Goal: Information Seeking & Learning: Learn about a topic

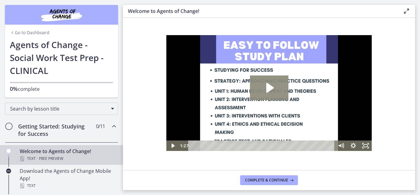
click at [274, 88] on icon "Play Video: c1o6hcmjueu5qasqsu00.mp4" at bounding box center [269, 87] width 38 height 25
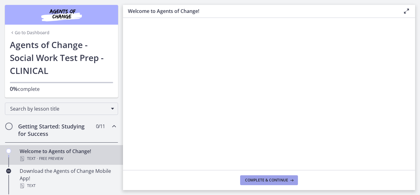
click at [280, 180] on span "Complete & continue" at bounding box center [266, 179] width 43 height 5
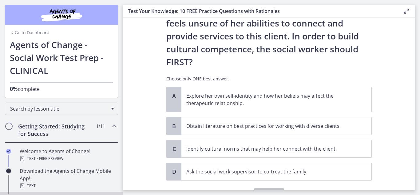
scroll to position [116, 0]
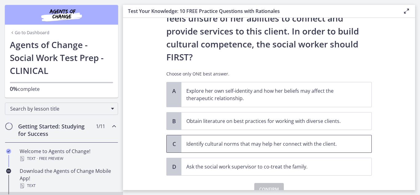
click at [280, 140] on p "Identify cultural norms that may help her connect with the client." at bounding box center [270, 143] width 168 height 7
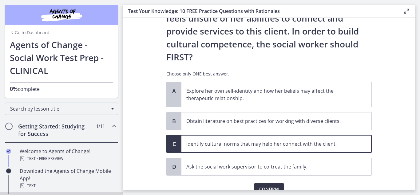
click at [270, 185] on span "Confirm" at bounding box center [269, 188] width 20 height 7
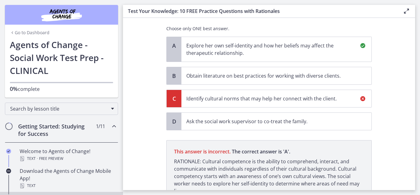
scroll to position [192, 0]
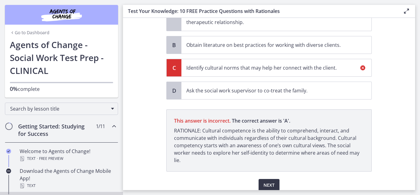
click at [266, 181] on span "Next" at bounding box center [268, 184] width 11 height 7
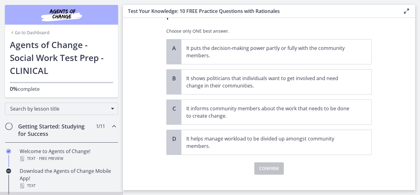
scroll to position [58, 0]
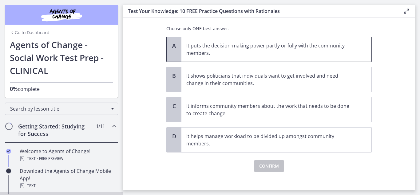
click at [344, 52] on p "It puts the decision-making power partly or fully with the community members." at bounding box center [270, 49] width 168 height 15
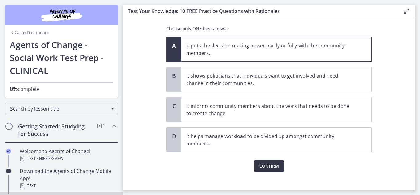
click at [275, 160] on button "Confirm" at bounding box center [269, 166] width 30 height 12
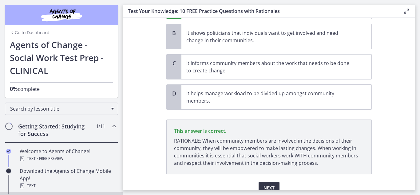
scroll to position [129, 0]
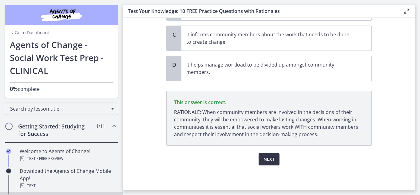
click at [267, 159] on span "Next" at bounding box center [268, 158] width 11 height 7
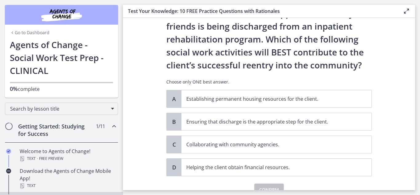
scroll to position [61, 0]
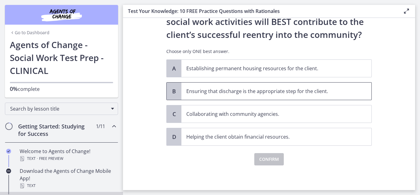
click at [255, 87] on span "Ensuring that discharge is the appropriate step for the client." at bounding box center [276, 90] width 190 height 17
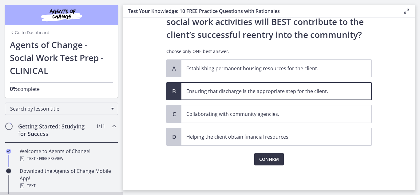
click at [267, 162] on span "Confirm" at bounding box center [269, 158] width 20 height 7
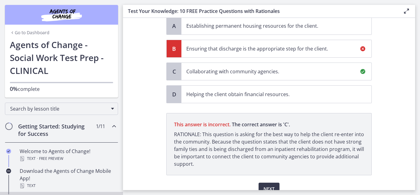
scroll to position [133, 0]
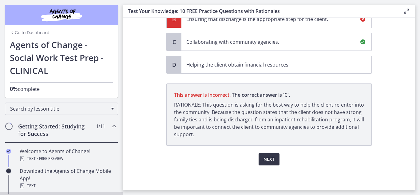
click at [268, 158] on span "Next" at bounding box center [268, 158] width 11 height 7
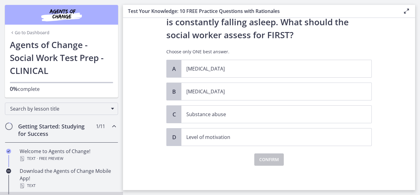
scroll to position [74, 0]
click at [262, 89] on p "[MEDICAL_DATA]" at bounding box center [270, 90] width 168 height 7
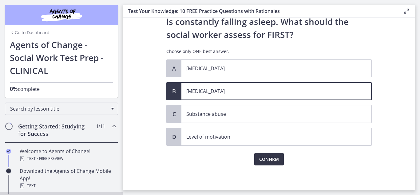
click at [270, 160] on span "Confirm" at bounding box center [269, 158] width 20 height 7
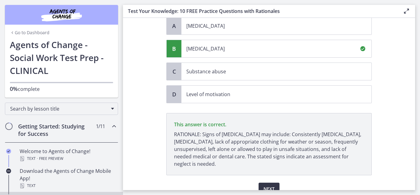
scroll to position [146, 0]
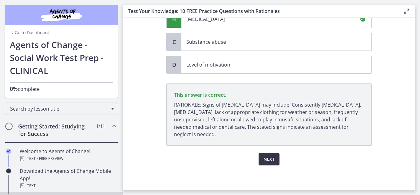
click at [270, 160] on span "Next" at bounding box center [268, 158] width 11 height 7
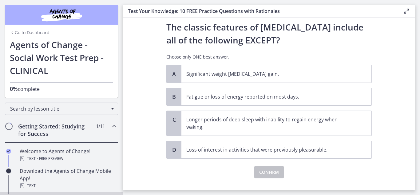
scroll to position [16, 0]
click at [313, 73] on p "Significant weight [MEDICAL_DATA] gain." at bounding box center [270, 74] width 168 height 7
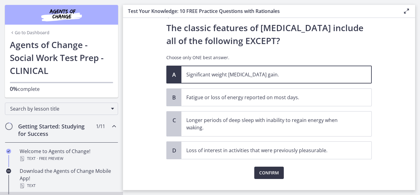
click at [262, 172] on span "Confirm" at bounding box center [269, 172] width 20 height 7
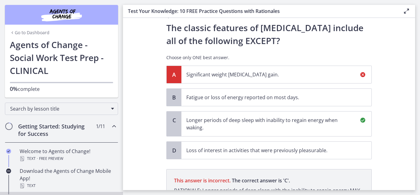
scroll to position [102, 0]
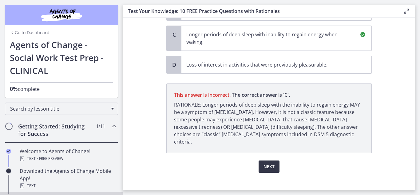
click at [273, 160] on button "Next" at bounding box center [268, 166] width 21 height 12
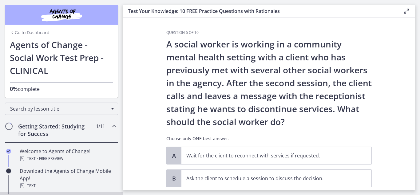
scroll to position [87, 0]
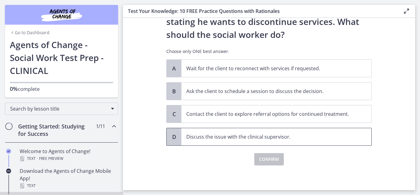
click at [275, 135] on p "Discuss the issue with the clinical supervisor." at bounding box center [270, 136] width 168 height 7
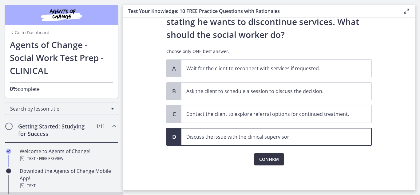
click at [276, 158] on span "Confirm" at bounding box center [269, 158] width 20 height 7
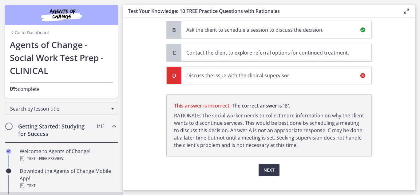
scroll to position [159, 0]
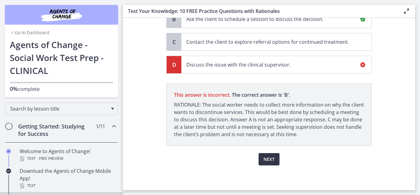
click at [269, 158] on span "Next" at bounding box center [268, 158] width 11 height 7
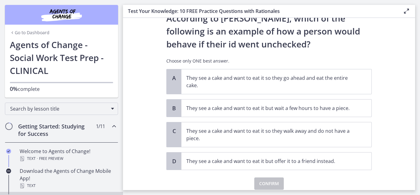
scroll to position [35, 0]
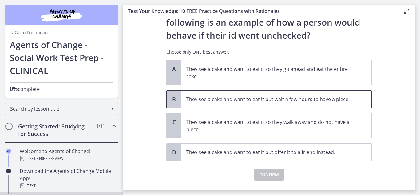
click at [307, 98] on p "They see a cake and want to eat it but wait a few hours to have a piece." at bounding box center [270, 98] width 168 height 7
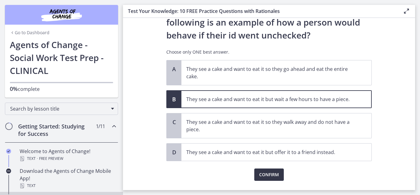
click at [279, 172] on button "Confirm" at bounding box center [269, 174] width 30 height 12
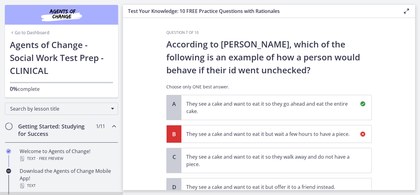
scroll to position [92, 0]
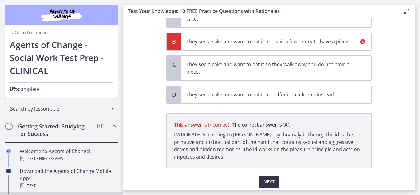
click at [261, 182] on button "Next" at bounding box center [268, 181] width 21 height 12
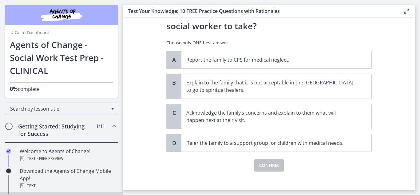
scroll to position [153, 0]
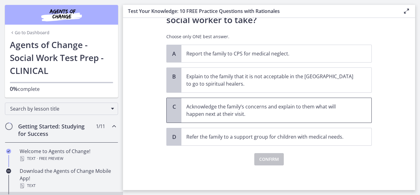
click at [302, 104] on p "Acknowledge the family’s concerns and explain to them what will happen next at …" at bounding box center [270, 110] width 168 height 15
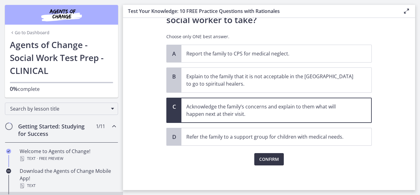
click at [264, 159] on span "Confirm" at bounding box center [269, 158] width 20 height 7
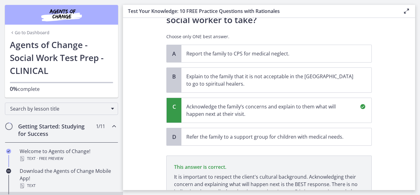
scroll to position [225, 0]
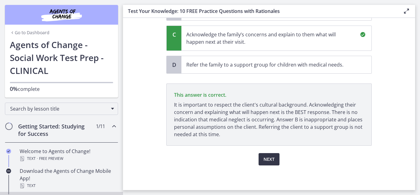
click at [266, 162] on span "Next" at bounding box center [268, 158] width 11 height 7
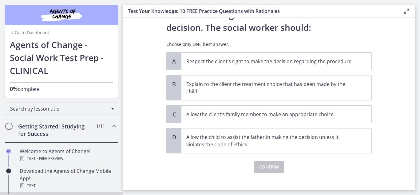
scroll to position [92, 0]
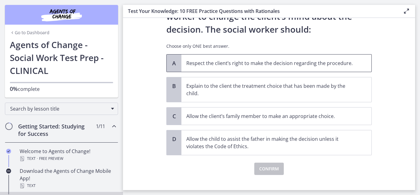
click at [239, 59] on p "Respect the client’s right to make the decision regarding the procedure." at bounding box center [270, 62] width 168 height 7
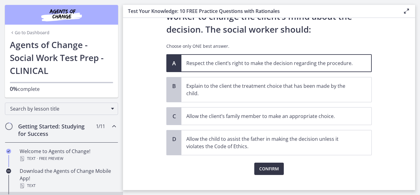
click at [261, 165] on span "Confirm" at bounding box center [269, 168] width 20 height 7
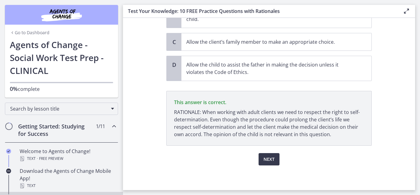
scroll to position [166, 0]
click at [263, 162] on span "Next" at bounding box center [268, 158] width 11 height 7
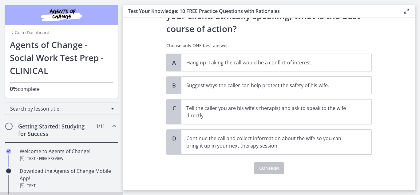
scroll to position [115, 0]
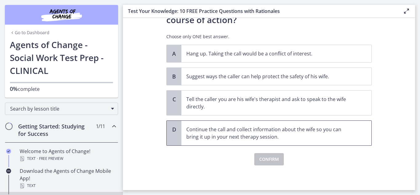
click at [236, 130] on p "Continue the call and collect information about the wife so you can bring it up…" at bounding box center [270, 132] width 168 height 15
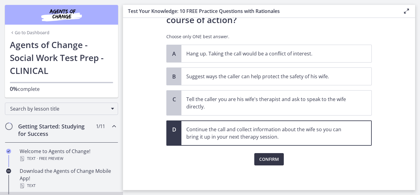
click at [270, 156] on span "Confirm" at bounding box center [269, 158] width 20 height 7
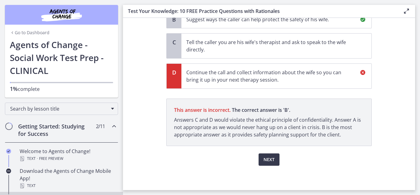
scroll to position [172, 0]
click at [264, 155] on button "Next" at bounding box center [268, 159] width 21 height 12
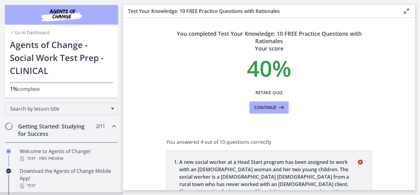
scroll to position [0, 0]
click at [259, 110] on span "Continue" at bounding box center [265, 107] width 22 height 7
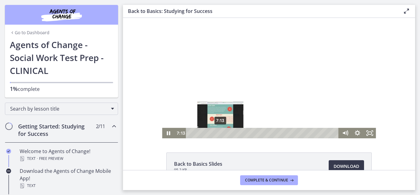
click at [218, 134] on div "7:13" at bounding box center [263, 133] width 145 height 10
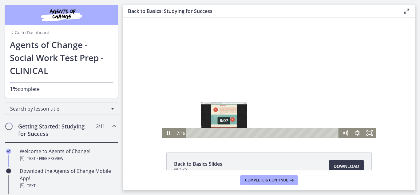
click at [222, 134] on div "8:07" at bounding box center [263, 133] width 145 height 10
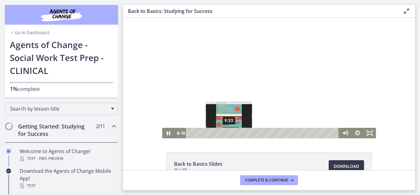
click at [227, 131] on div "9:23" at bounding box center [263, 133] width 145 height 10
click at [228, 132] on div "Playbar" at bounding box center [228, 132] width 3 height 3
click at [229, 132] on div "9:59" at bounding box center [263, 133] width 145 height 10
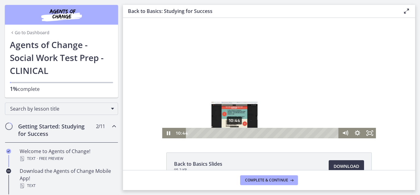
click at [232, 132] on div "10:44" at bounding box center [263, 133] width 145 height 10
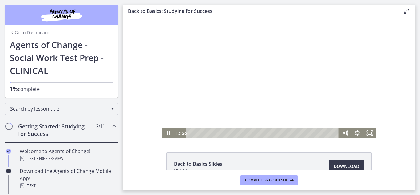
click at [256, 82] on div at bounding box center [269, 78] width 214 height 120
